Goal: Find specific page/section: Find specific page/section

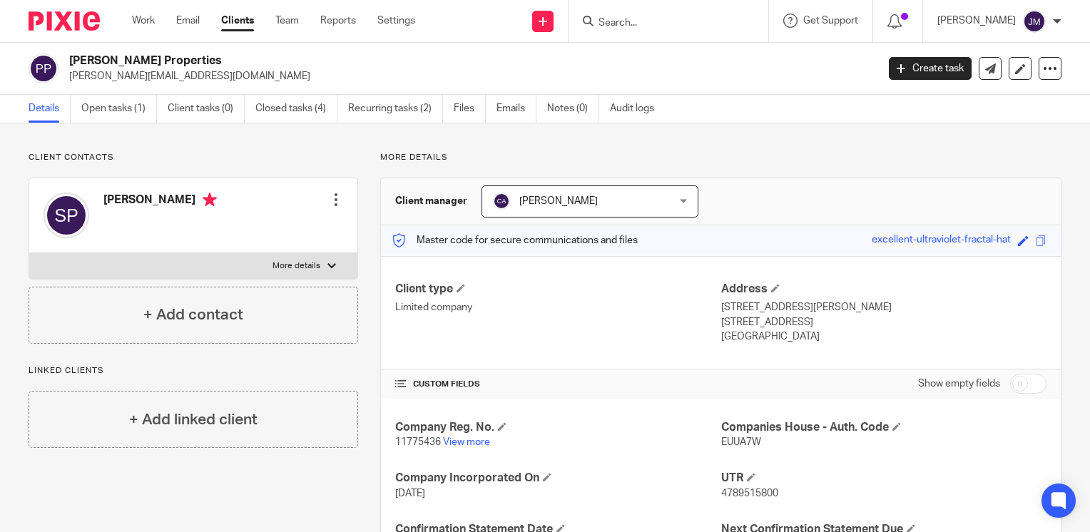
click at [725, 24] on input "Search" at bounding box center [661, 23] width 128 height 13
type input "mrs p"
click at [737, 53] on link at bounding box center [682, 55] width 177 height 21
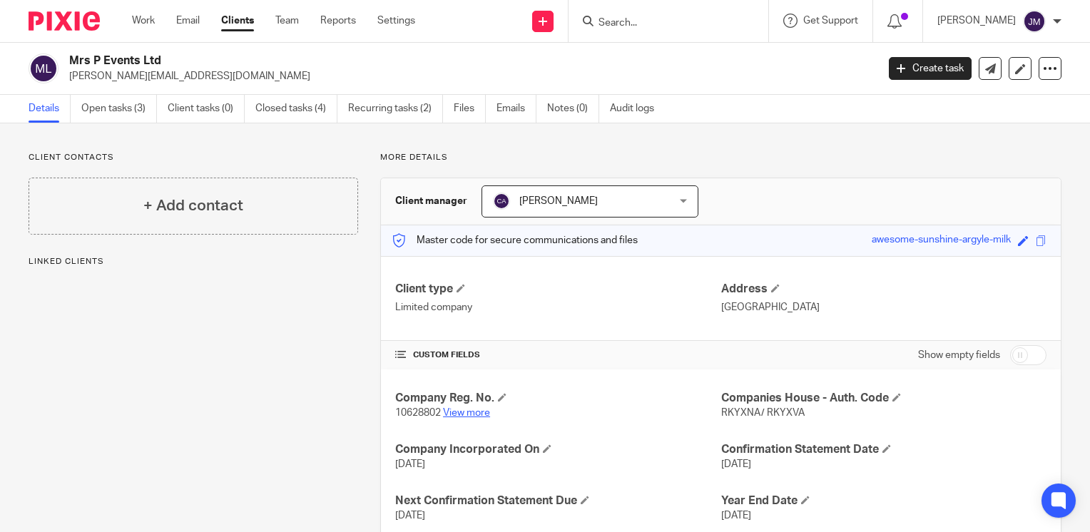
click at [460, 415] on link "View more" at bounding box center [466, 413] width 47 height 10
